Goal: Check status: Check status

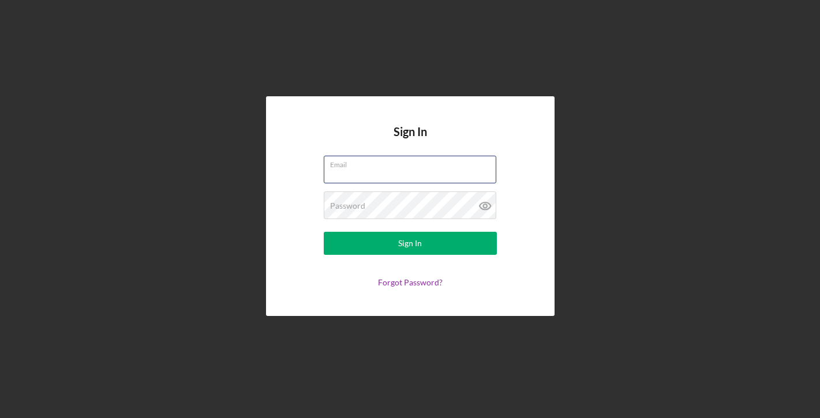
type input "microsmarket4428@gmail.com"
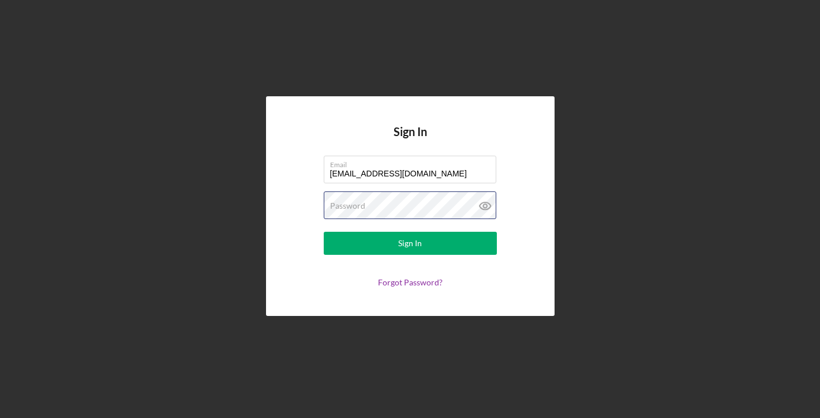
click at [410, 243] on button "Sign In" at bounding box center [410, 243] width 173 height 23
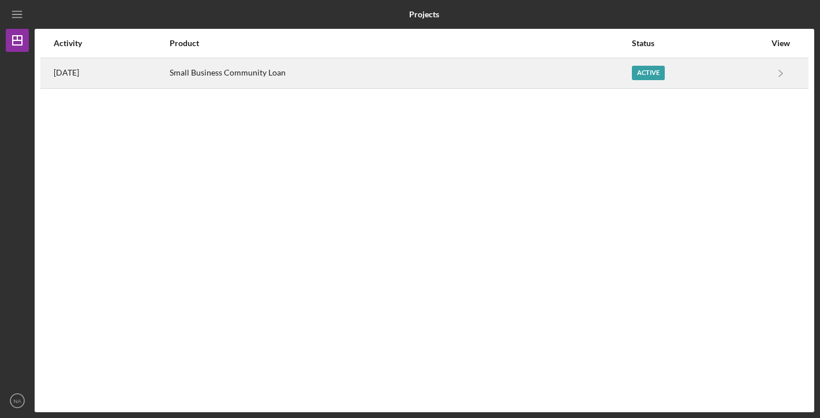
click at [764, 73] on div "Active" at bounding box center [698, 73] width 133 height 29
